Goal: Task Accomplishment & Management: Manage account settings

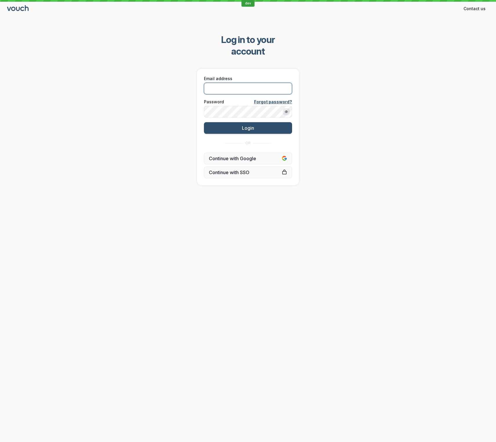
click at [284, 75] on body "dev Contact us Contact Log in to your account Email address Password Forgot pas…" at bounding box center [248, 221] width 496 height 442
type input "[EMAIL_ADDRESS][DOMAIN_NAME]"
